Goal: Navigation & Orientation: Find specific page/section

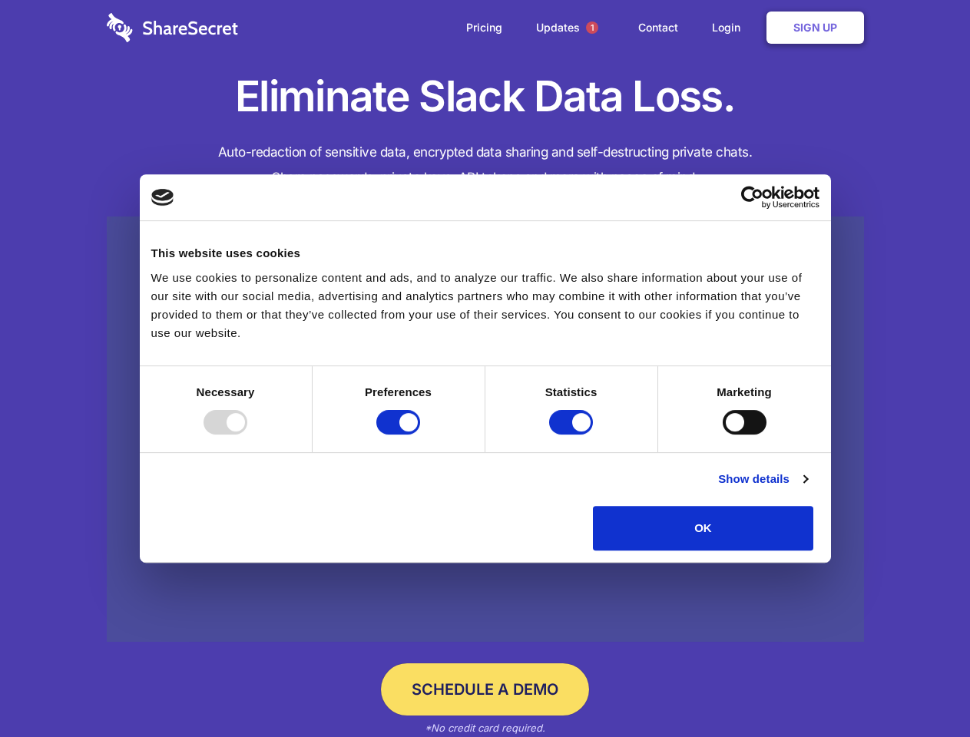
click at [247, 435] on div at bounding box center [225, 422] width 44 height 25
click at [420, 435] on input "Preferences" at bounding box center [398, 422] width 44 height 25
checkbox input "false"
click at [573, 435] on input "Statistics" at bounding box center [571, 422] width 44 height 25
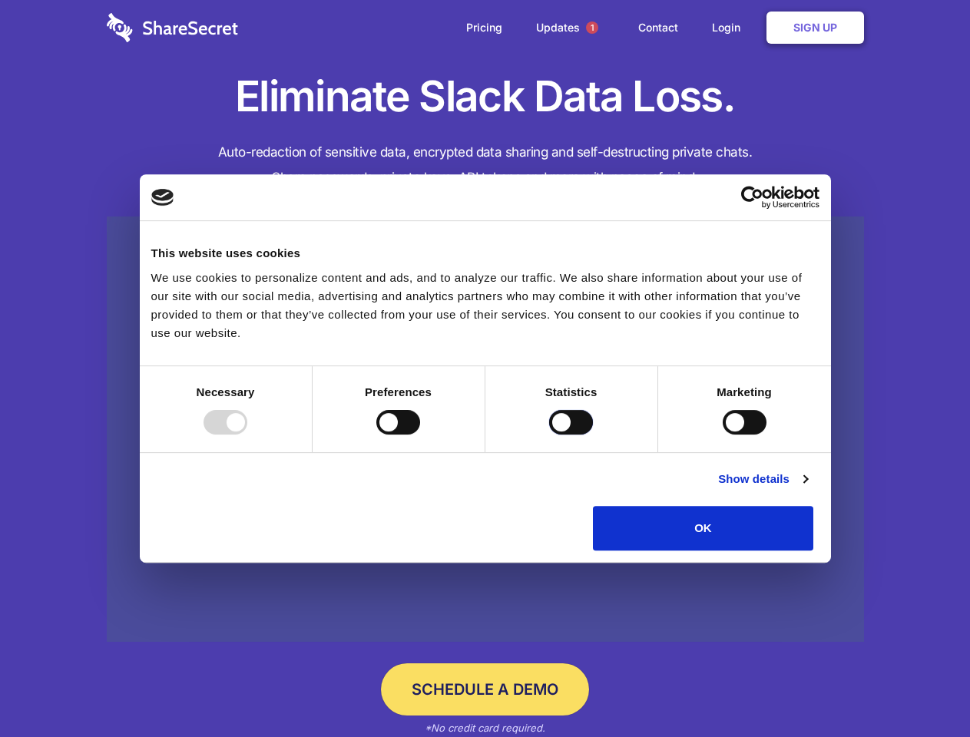
checkbox input "false"
click at [723, 435] on input "Marketing" at bounding box center [745, 422] width 44 height 25
checkbox input "true"
click at [807, 488] on link "Show details" at bounding box center [762, 479] width 89 height 18
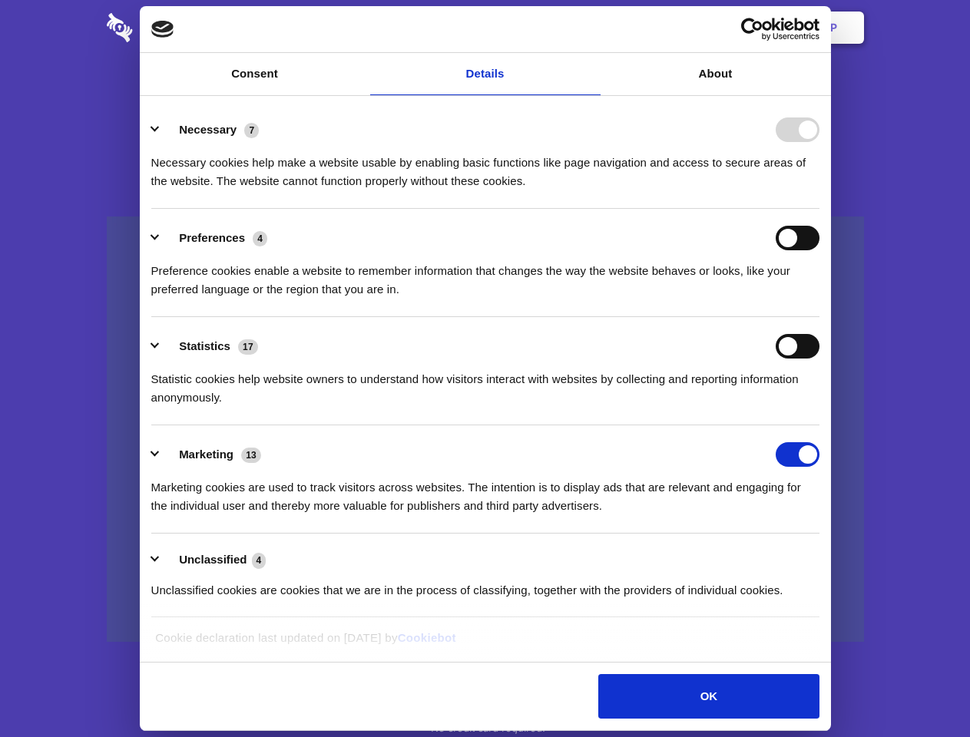
click at [819, 209] on li "Necessary 7 Necessary cookies help make a website usable by enabling basic func…" at bounding box center [485, 155] width 668 height 108
click at [591, 28] on span "1" at bounding box center [592, 28] width 12 height 12
